Goal: Transaction & Acquisition: Purchase product/service

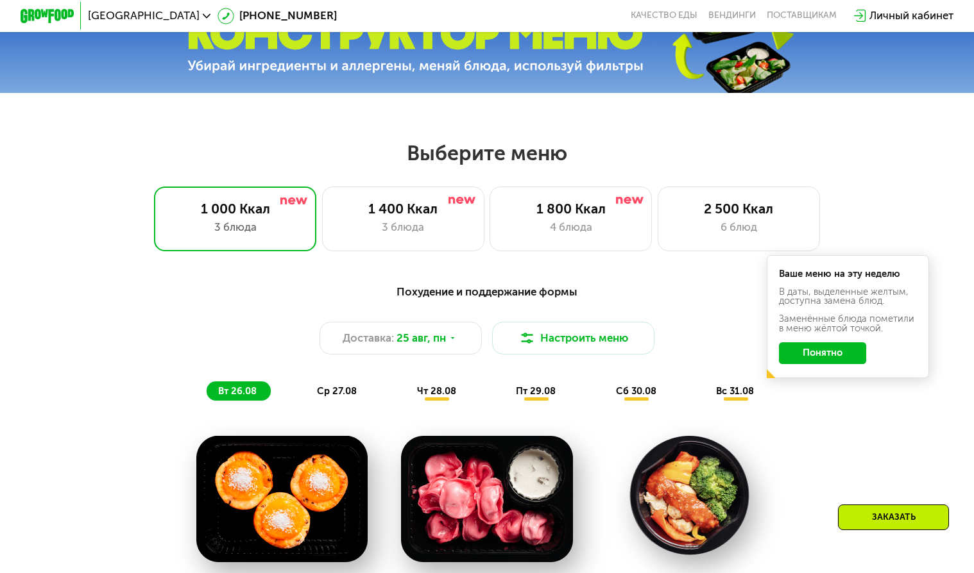
scroll to position [449, 0]
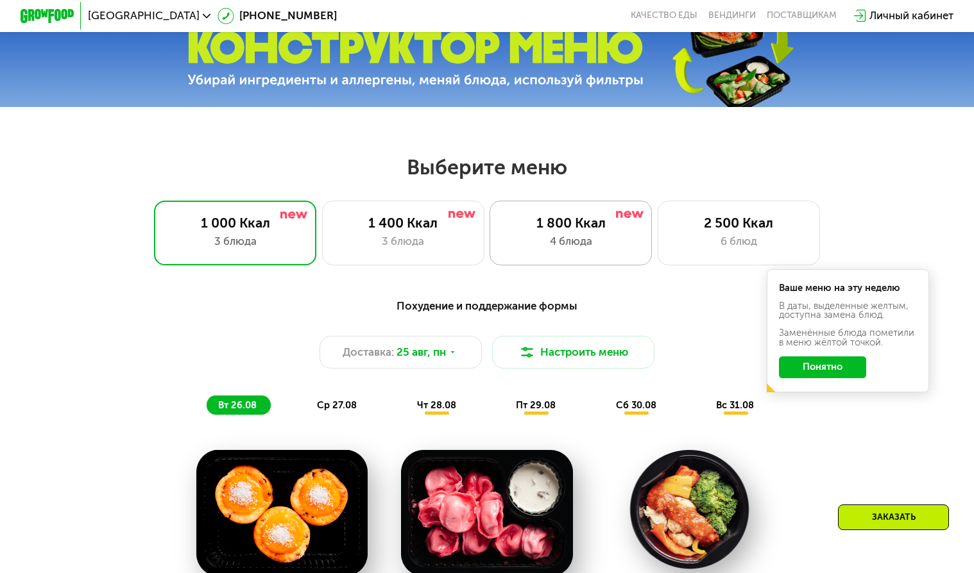
click at [543, 225] on div "1 800 Ккал" at bounding box center [570, 223] width 134 height 16
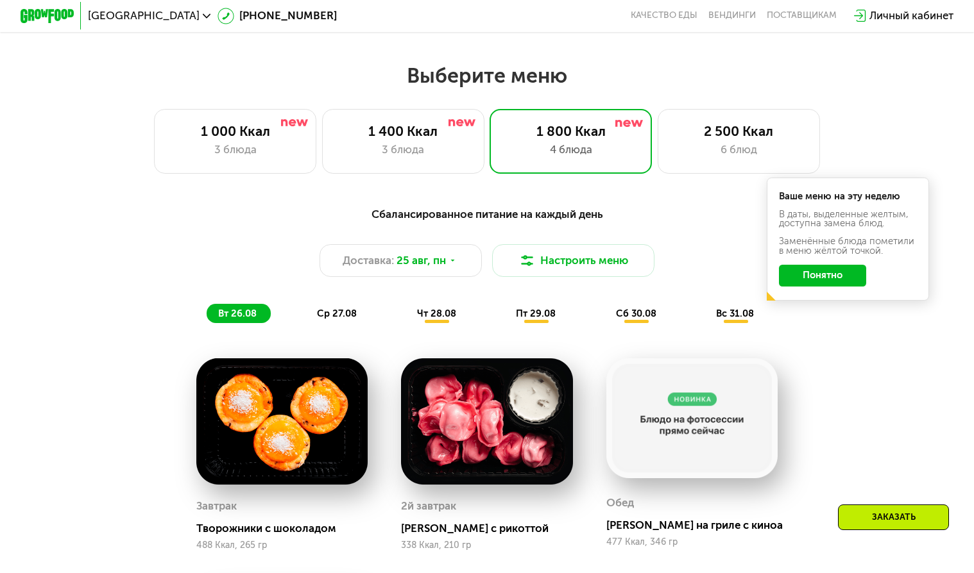
scroll to position [385, 0]
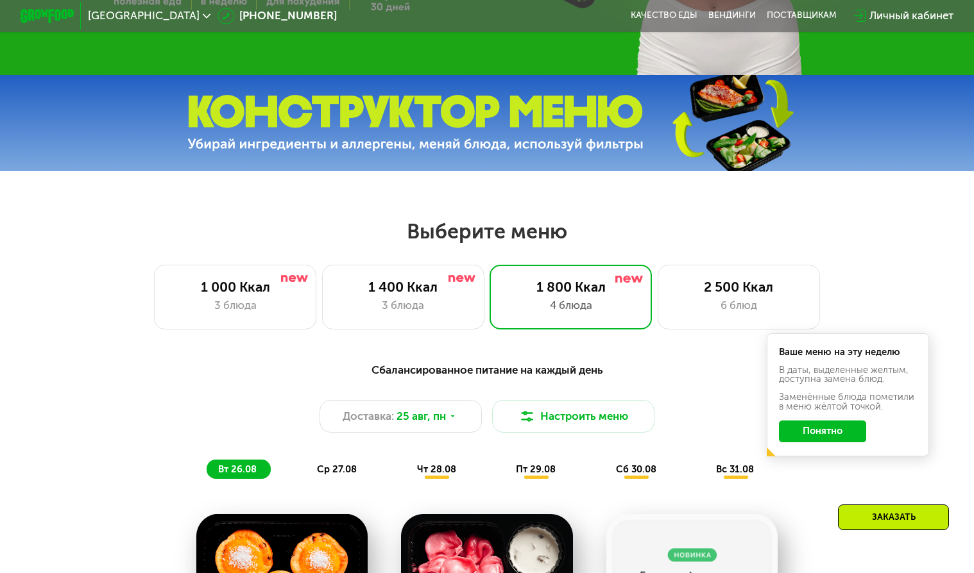
click at [824, 438] on button "Понятно" at bounding box center [822, 432] width 87 height 22
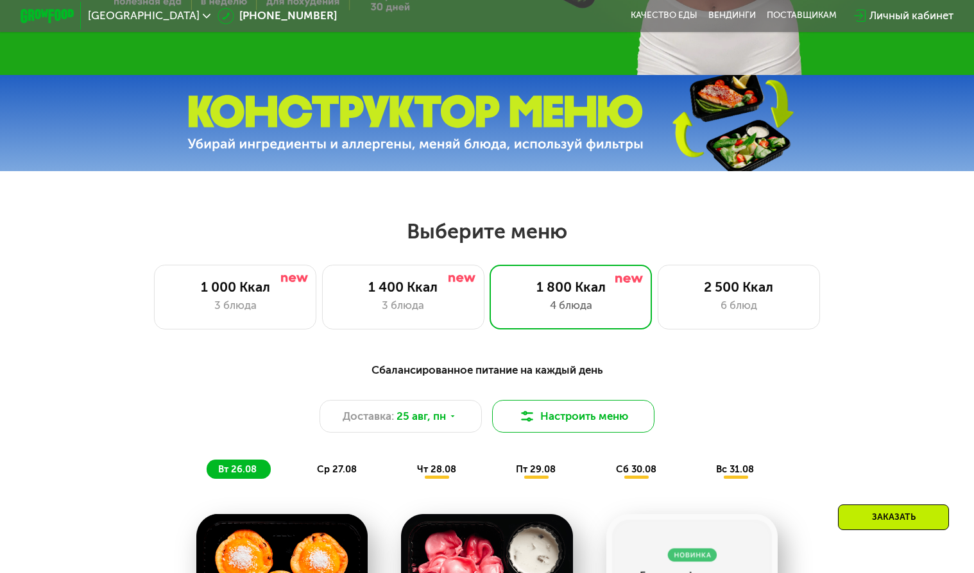
click at [578, 421] on button "Настроить меню" at bounding box center [573, 416] width 162 height 33
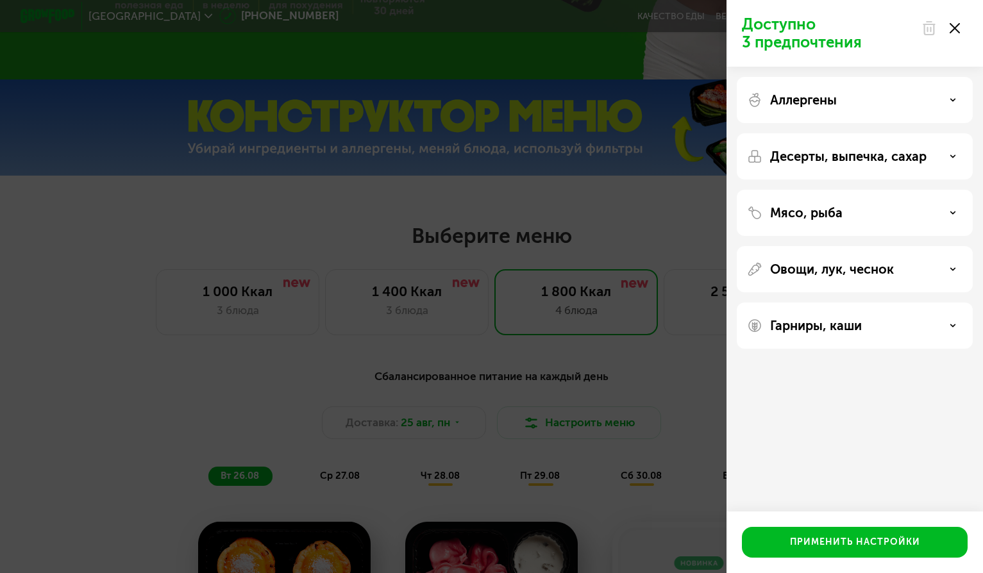
click at [952, 31] on use at bounding box center [955, 28] width 10 height 10
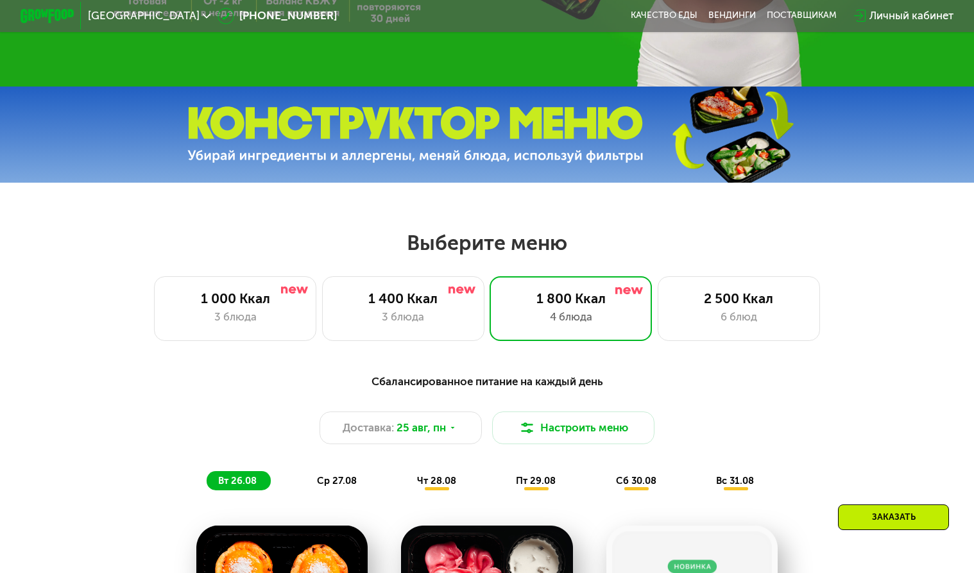
scroll to position [0, 0]
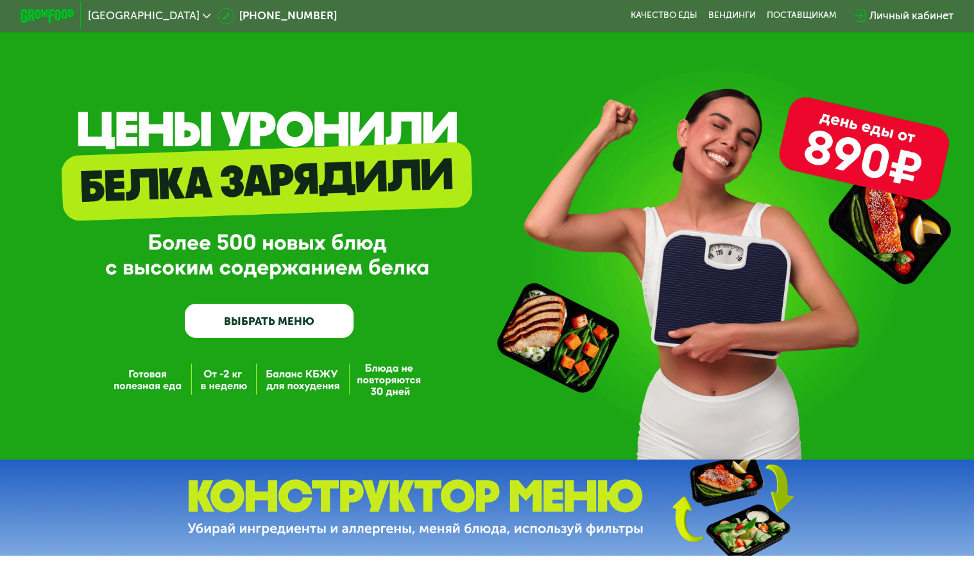
click at [304, 332] on link "ВЫБРАТЬ МЕНЮ" at bounding box center [269, 321] width 168 height 34
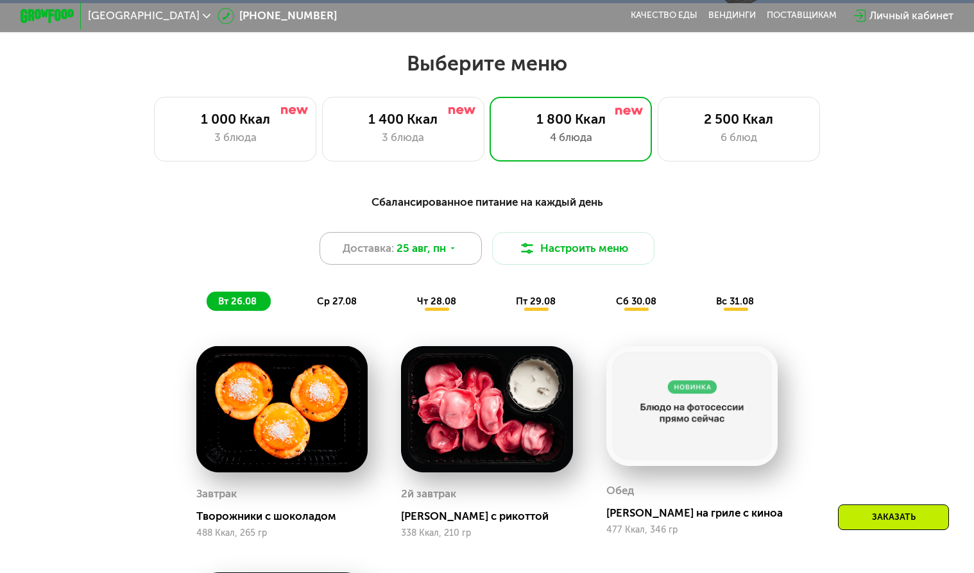
scroll to position [576, 0]
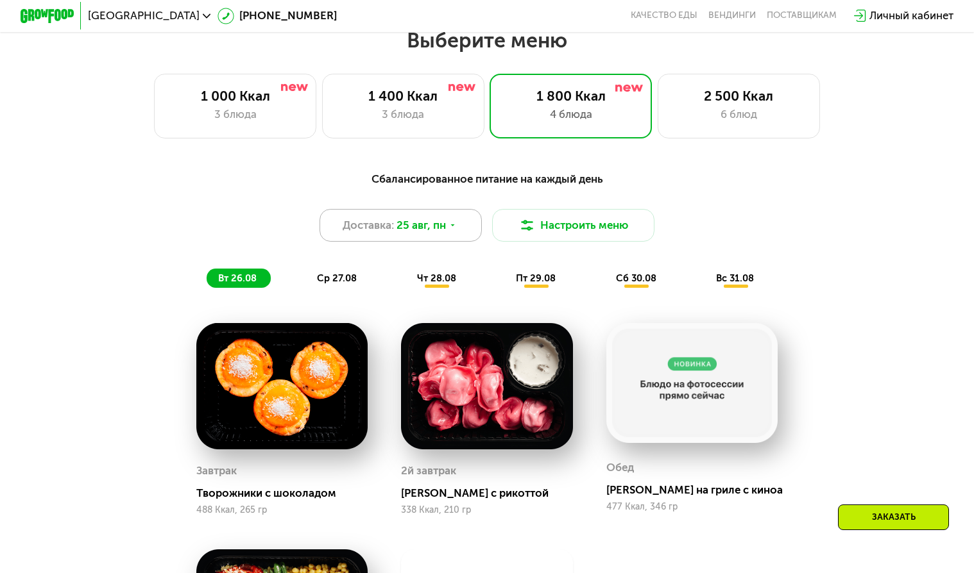
click at [448, 231] on div "Доставка: [DATE]" at bounding box center [400, 225] width 162 height 33
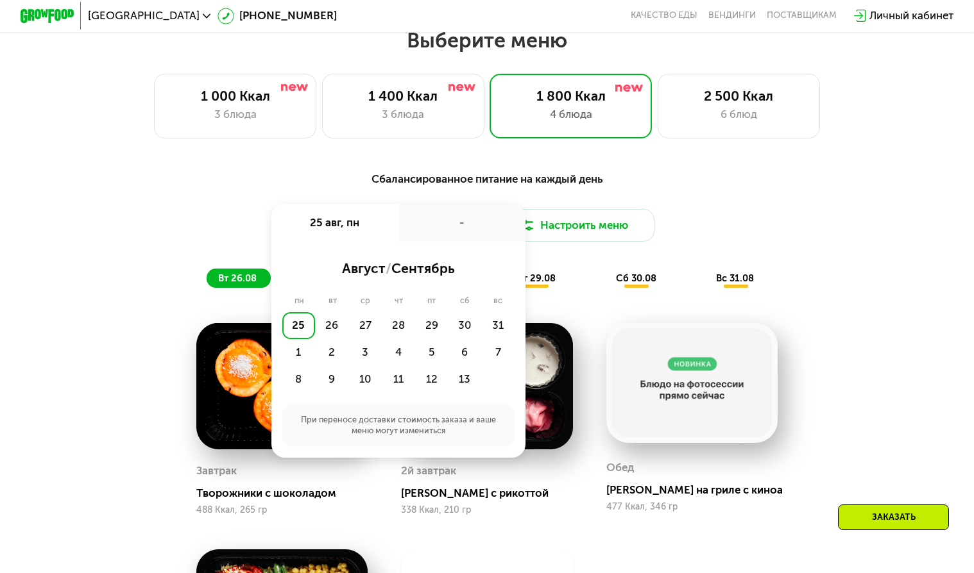
click at [375, 187] on div "Сбалансированное питание на каждый день" at bounding box center [487, 179] width 800 height 17
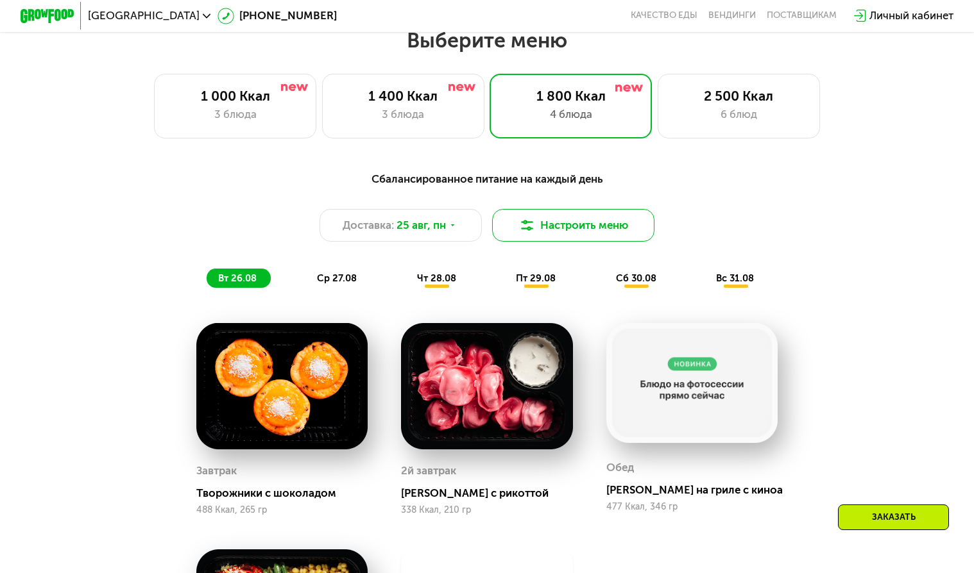
click at [533, 227] on img at bounding box center [527, 225] width 16 height 16
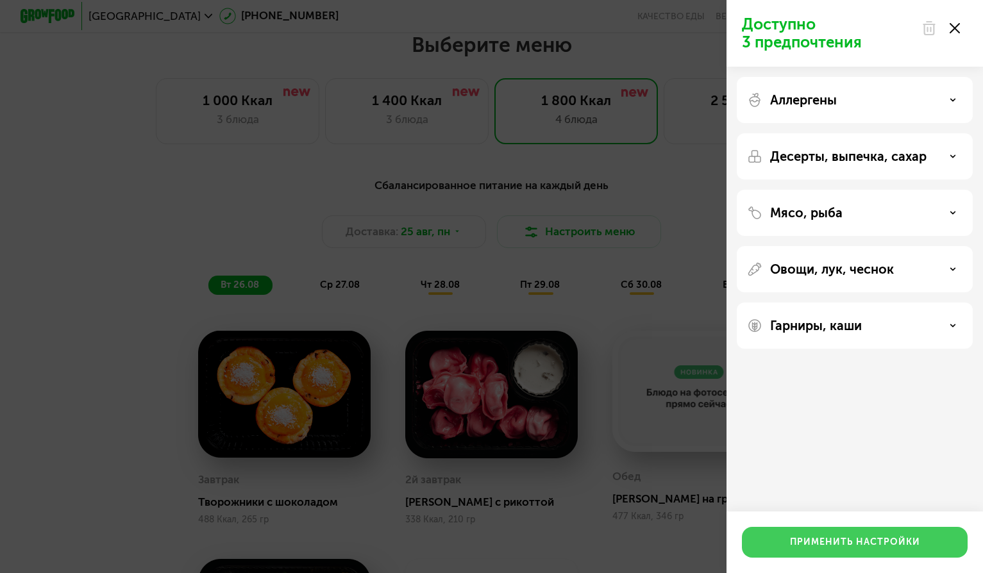
drag, startPoint x: 905, startPoint y: 544, endPoint x: 862, endPoint y: 522, distance: 48.2
click at [904, 544] on div "Применить настройки" at bounding box center [855, 542] width 130 height 13
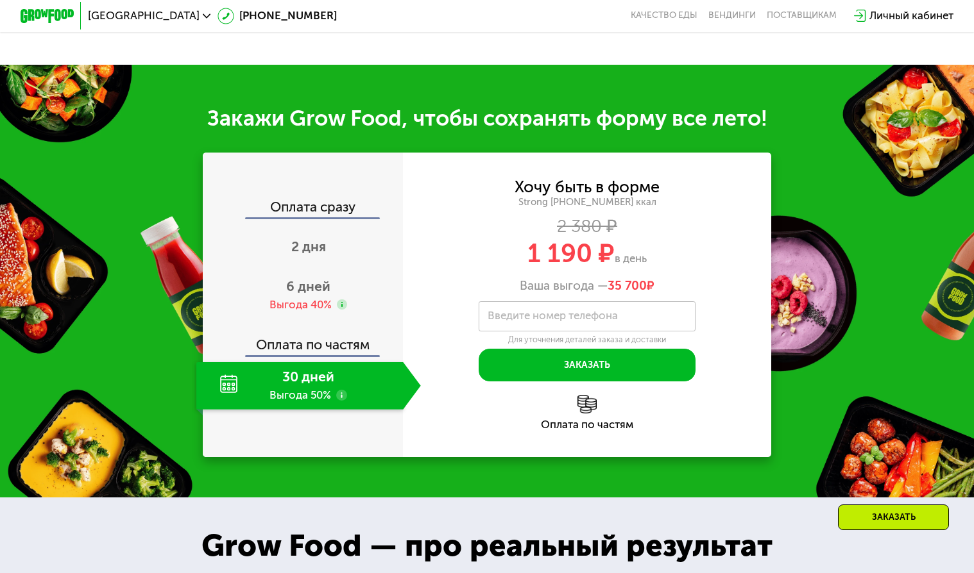
scroll to position [1345, 0]
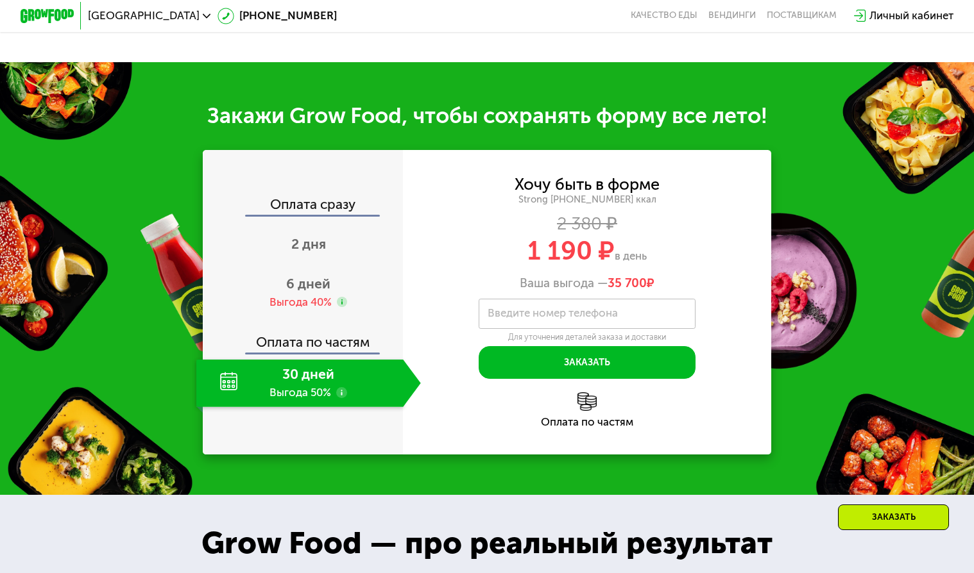
click at [307, 407] on div "30 дней Выгода 50%" at bounding box center [299, 383] width 207 height 47
click at [310, 391] on div "30 дней Выгода 50%" at bounding box center [299, 383] width 207 height 47
drag, startPoint x: 534, startPoint y: 212, endPoint x: 614, endPoint y: 215, distance: 80.2
click at [614, 206] on div "Strong [PHONE_NUMBER] ккал" at bounding box center [586, 200] width 367 height 12
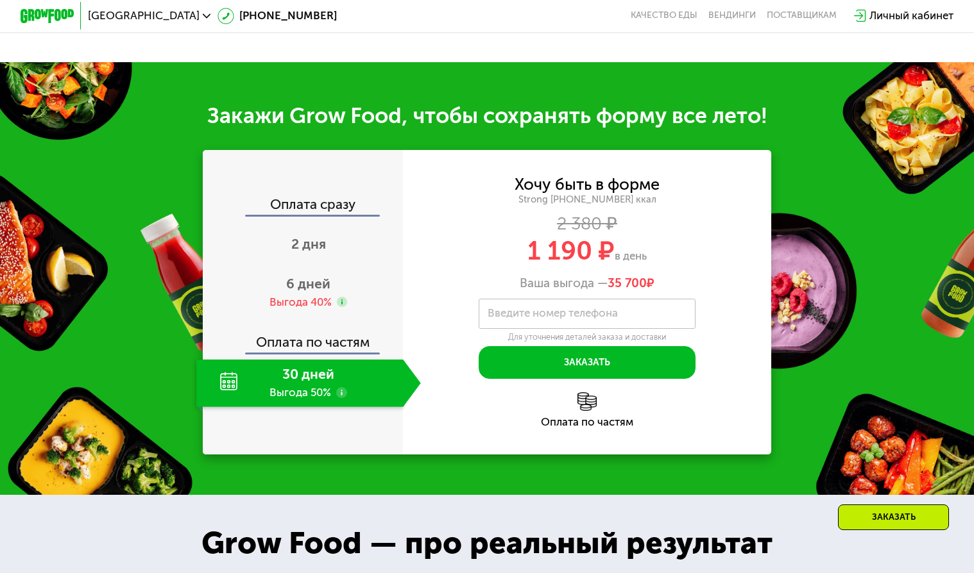
click at [636, 206] on div "Strong [PHONE_NUMBER] ккал" at bounding box center [586, 200] width 367 height 12
drag, startPoint x: 598, startPoint y: 290, endPoint x: 662, endPoint y: 292, distance: 64.2
click at [662, 291] on div "Ваша выгода — 35 700 ₽" at bounding box center [586, 283] width 367 height 15
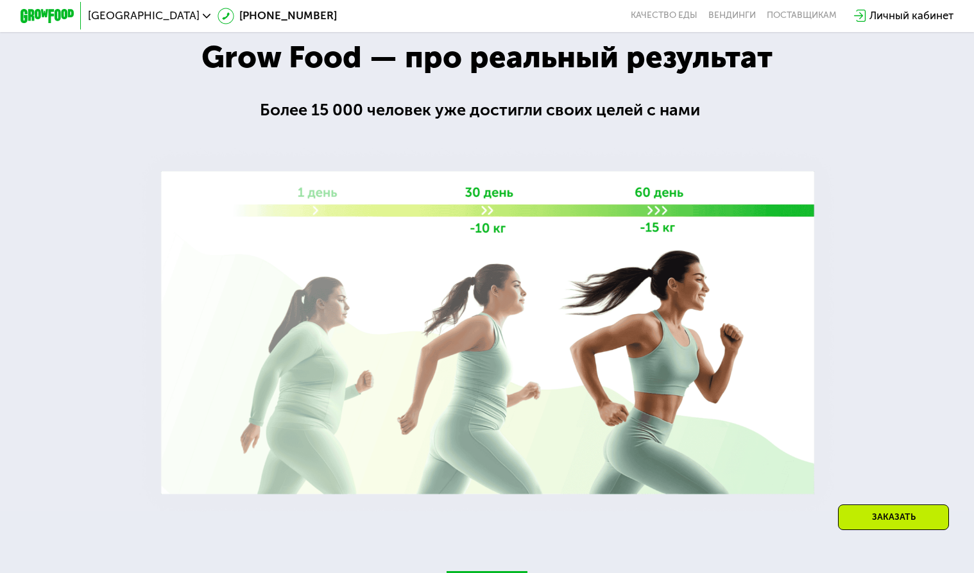
scroll to position [1474, 0]
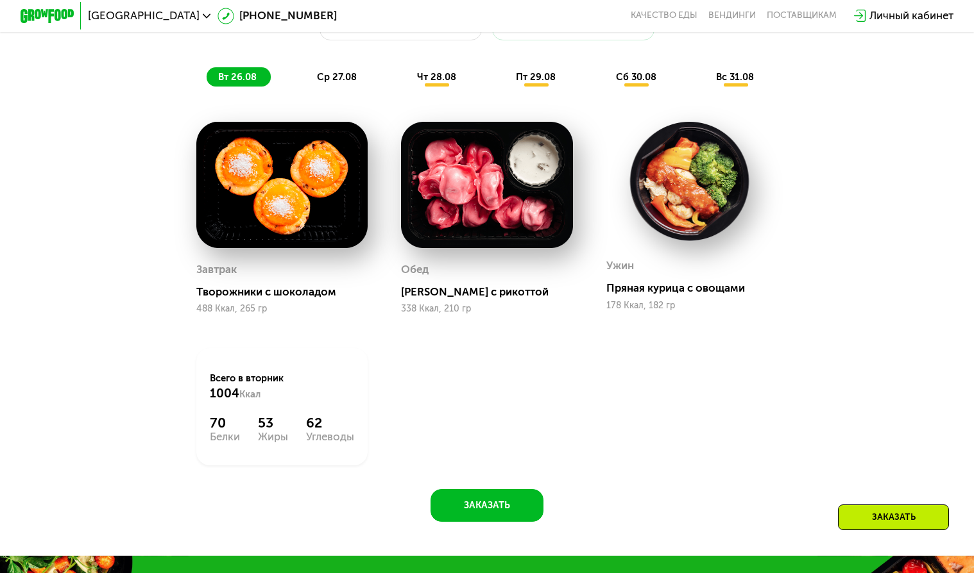
scroll to position [521, 0]
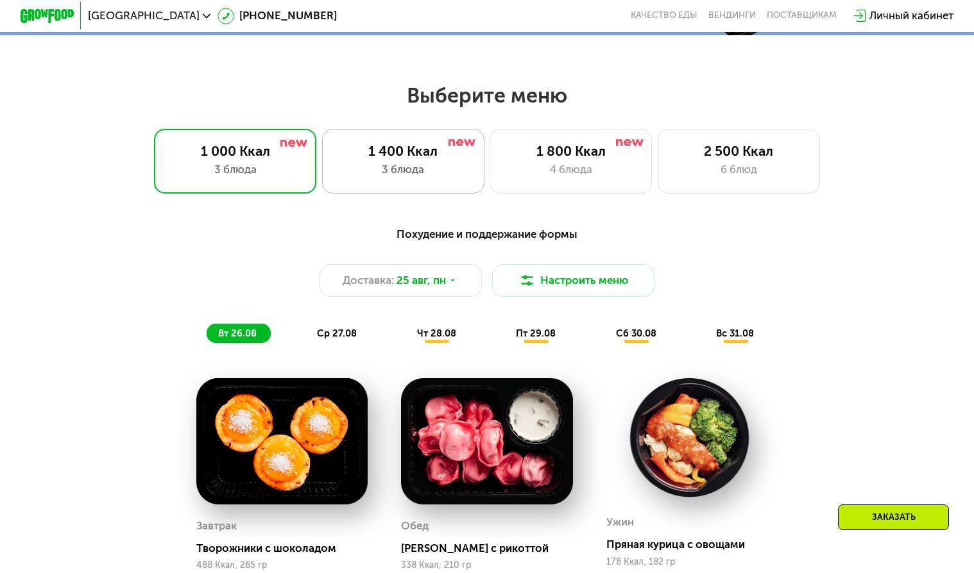
click at [437, 171] on div "3 блюда" at bounding box center [403, 170] width 134 height 16
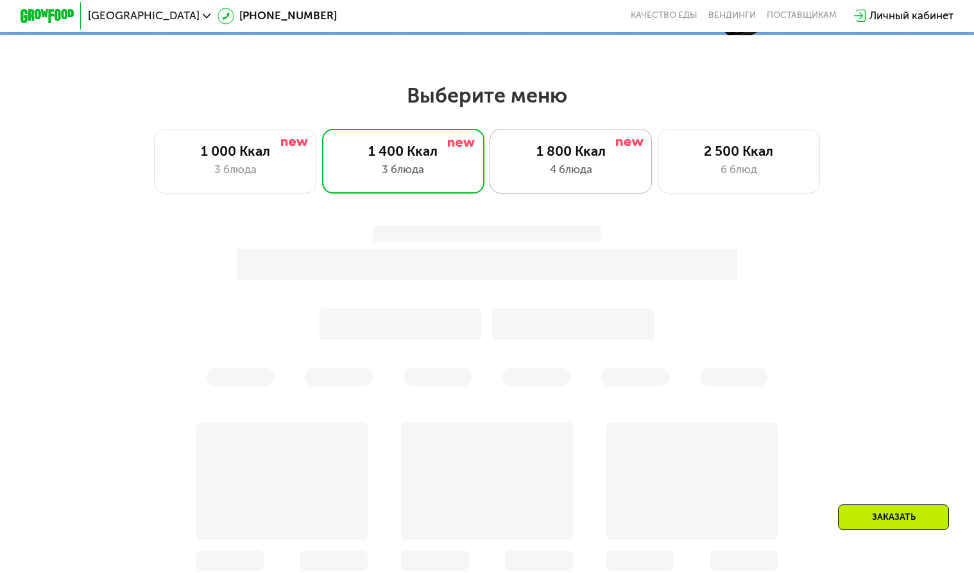
click at [657, 165] on div "1 800 Ккал 4 блюда" at bounding box center [738, 161] width 162 height 65
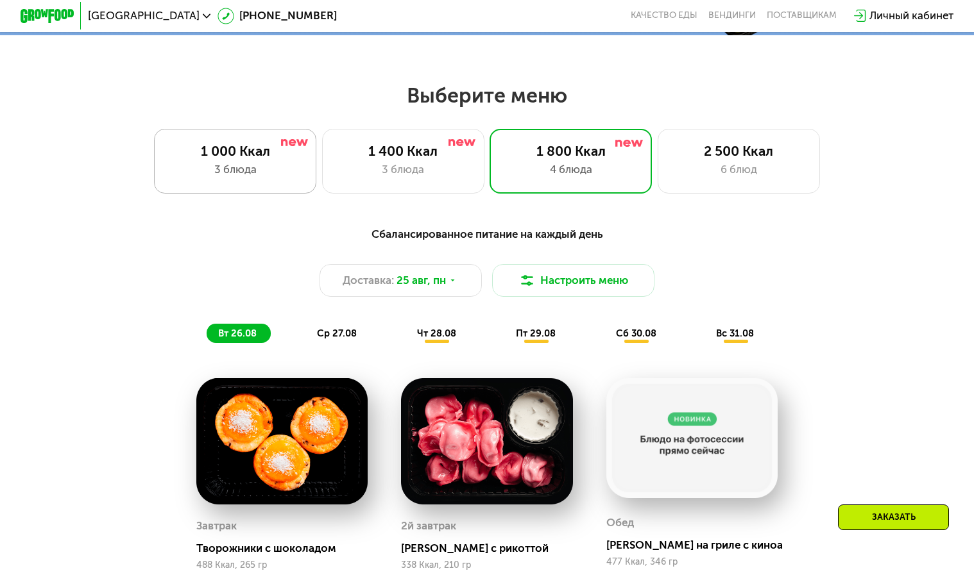
click at [224, 159] on div "1 000 Ккал" at bounding box center [235, 151] width 134 height 16
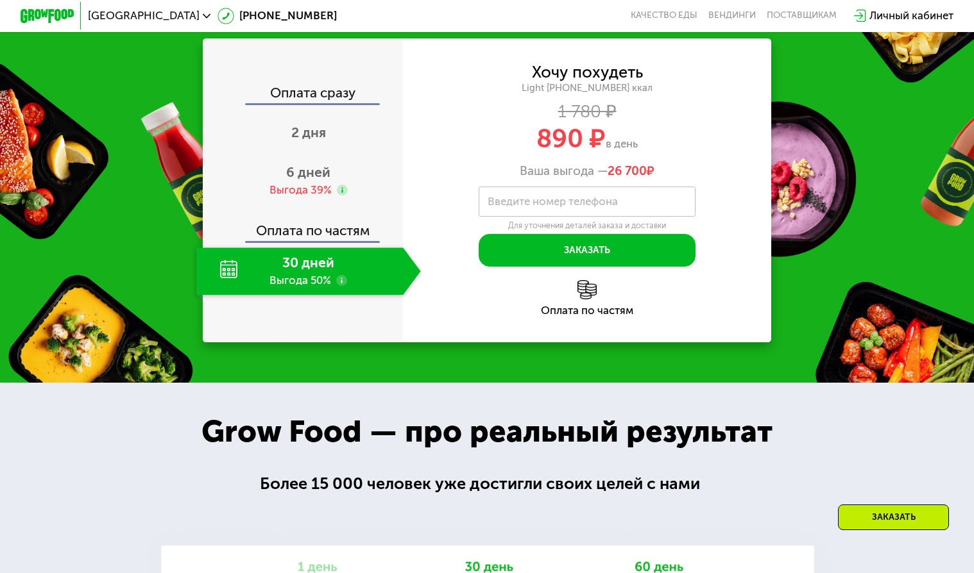
scroll to position [1354, 0]
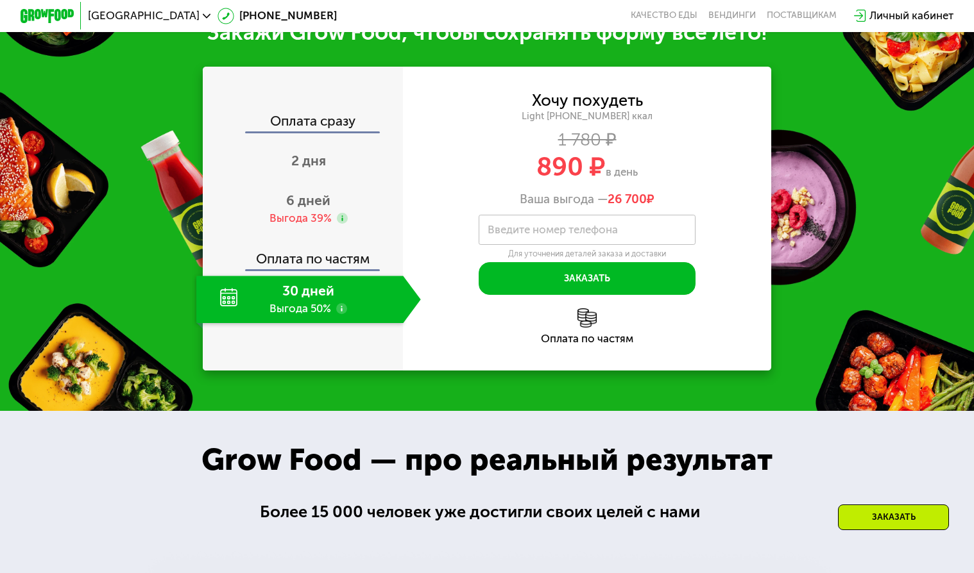
click at [401, 313] on div "30 дней Выгода 50%" at bounding box center [299, 299] width 207 height 47
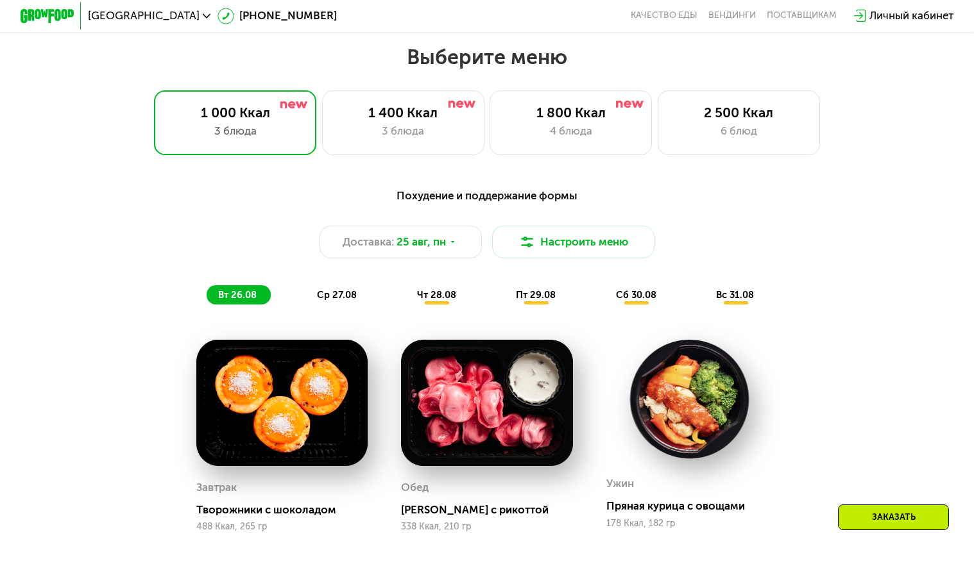
scroll to position [521, 0]
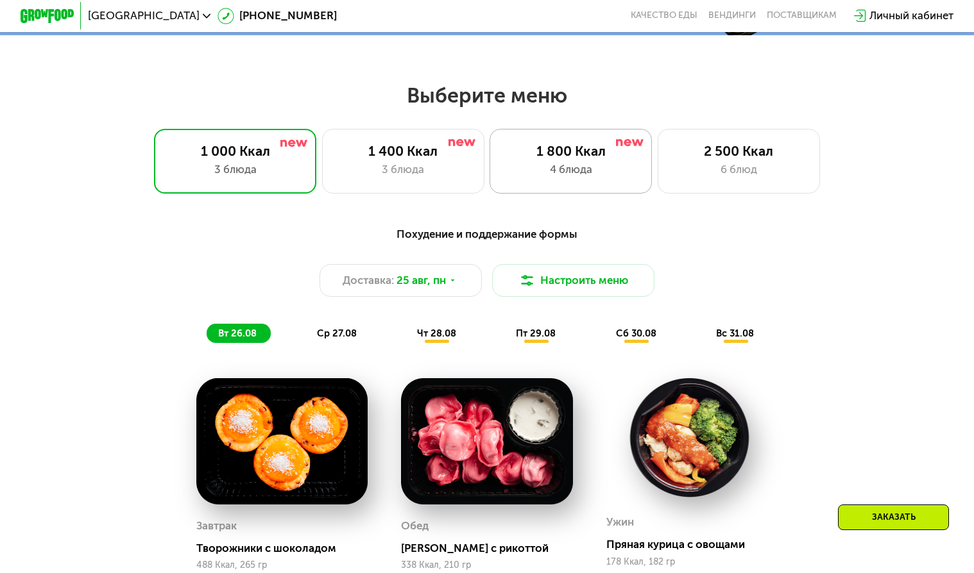
click at [657, 187] on div "1 800 Ккал 4 блюда" at bounding box center [738, 161] width 162 height 65
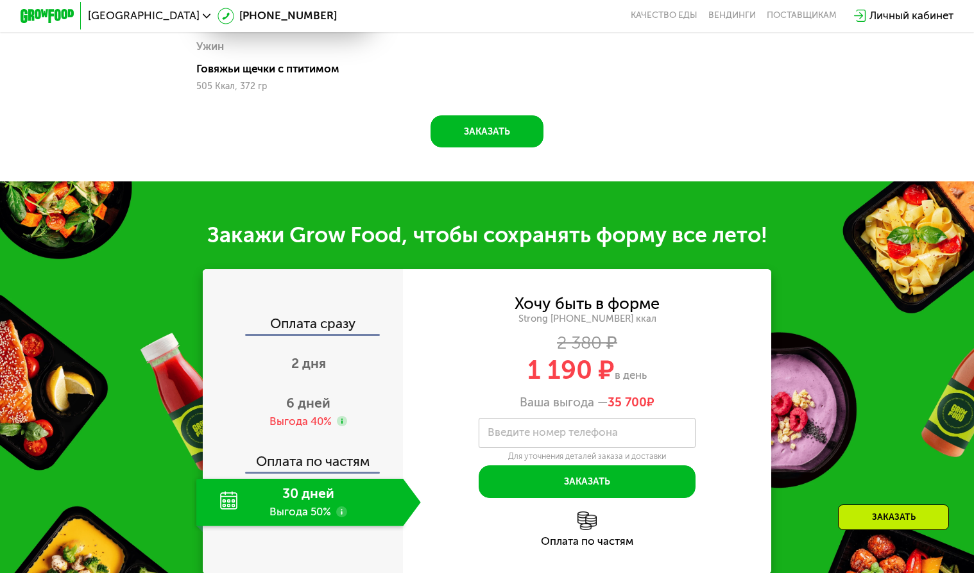
scroll to position [1611, 0]
